Goal: Check status: Check status

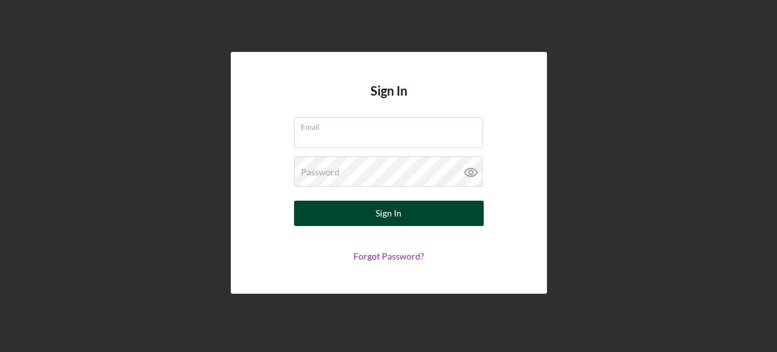
type input "[EMAIL_ADDRESS][DOMAIN_NAME]"
click at [428, 214] on button "Sign In" at bounding box center [389, 213] width 190 height 25
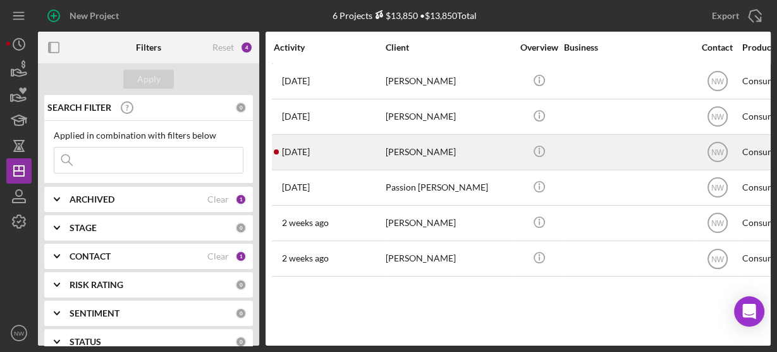
click at [411, 159] on div "[PERSON_NAME]" at bounding box center [449, 152] width 127 height 34
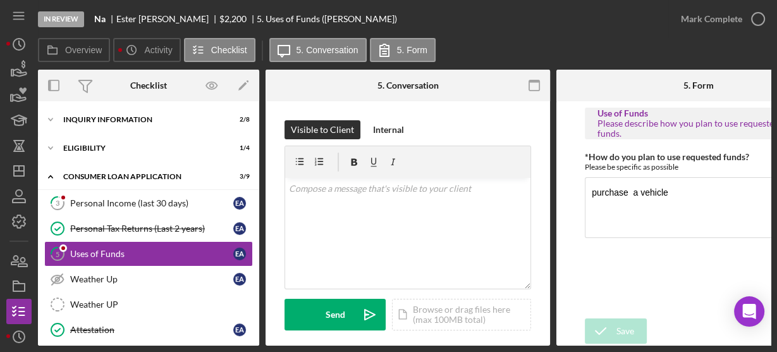
scroll to position [30, 0]
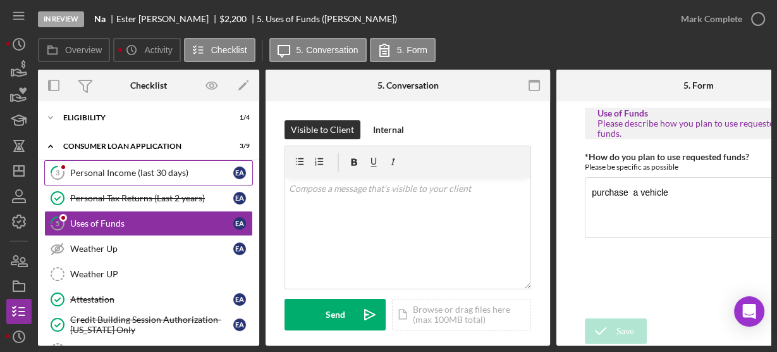
click at [124, 165] on link "3 Personal Income (last 30 days) E A" at bounding box center [148, 172] width 209 height 25
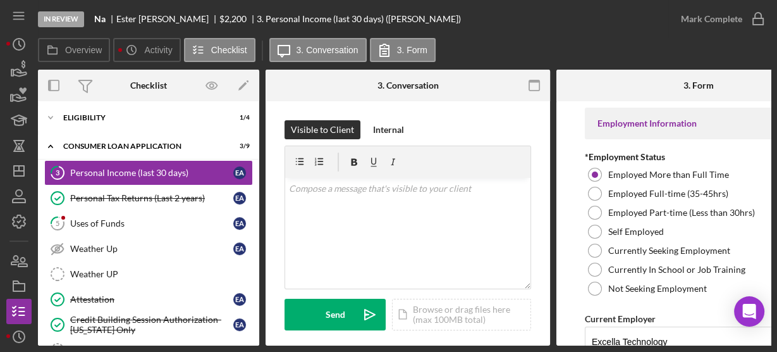
click at [771, 337] on div "In Review Na [PERSON_NAME] $2,200 $2,200 3. Personal Income (last 30 days) ([PE…" at bounding box center [388, 176] width 777 height 352
click at [569, 249] on form "Employment Information *Employment Status Employed More than Full Time Employed…" at bounding box center [699, 223] width 285 height 244
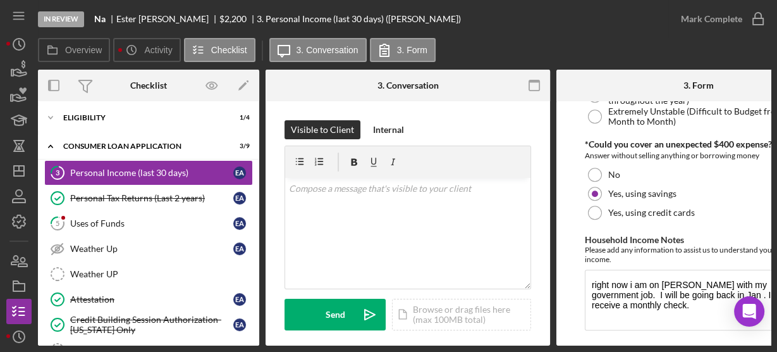
scroll to position [870, 0]
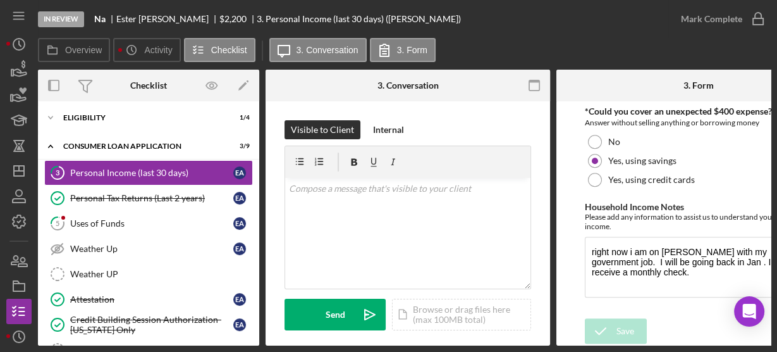
click at [165, 222] on div "Uses of Funds" at bounding box center [151, 223] width 163 height 10
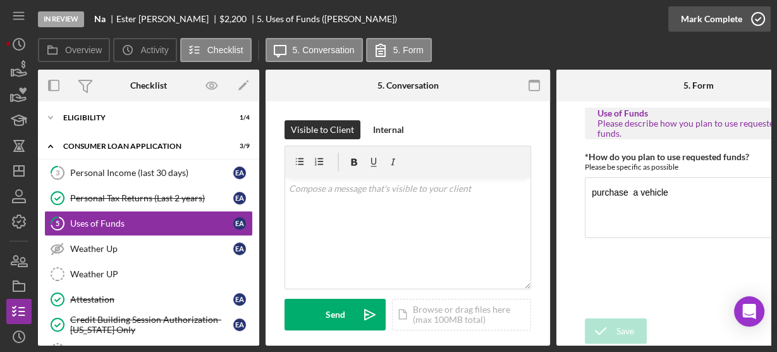
click at [758, 18] on icon "button" at bounding box center [759, 19] width 32 height 32
